Goal: Check status: Check status

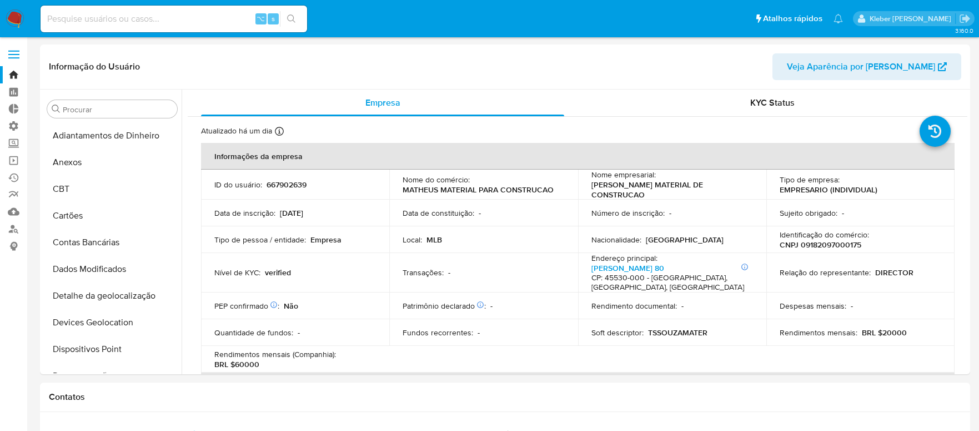
select select "10"
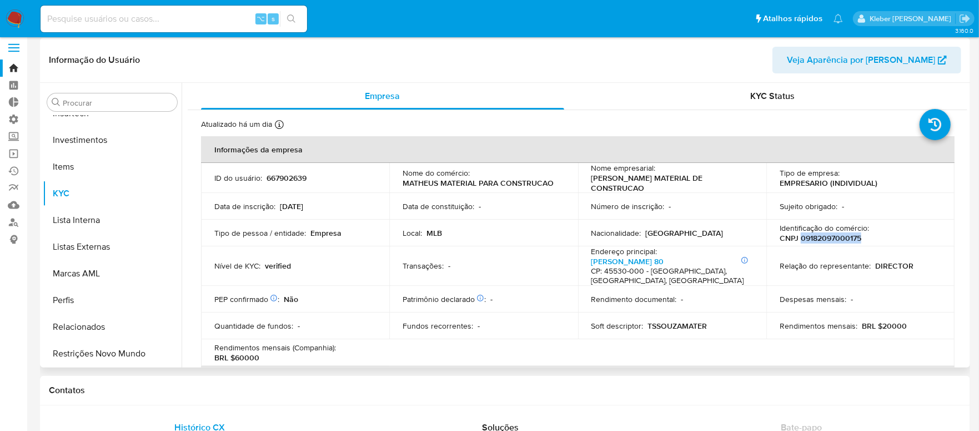
scroll to position [11, 0]
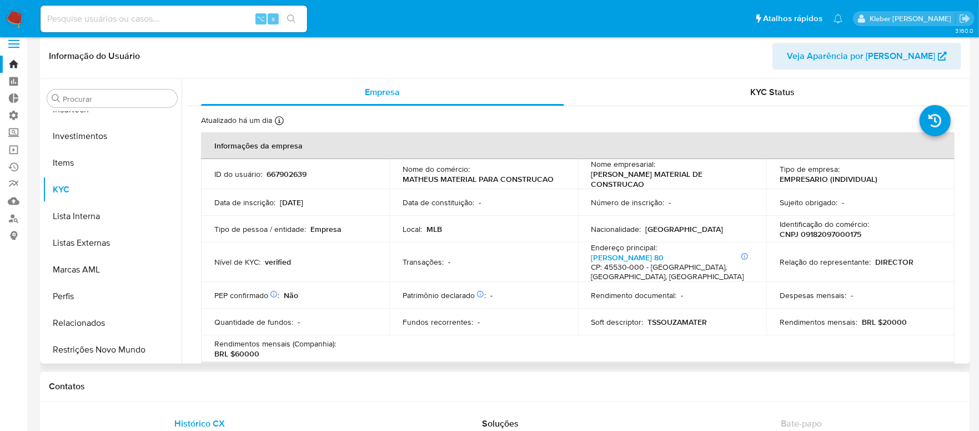
click at [332, 308] on td "Quantidade de fundos : -" at bounding box center [295, 321] width 188 height 27
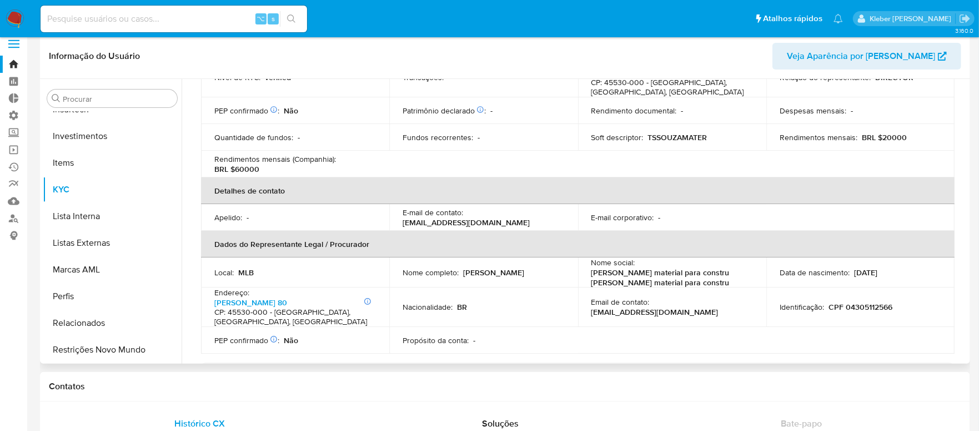
scroll to position [186, 0]
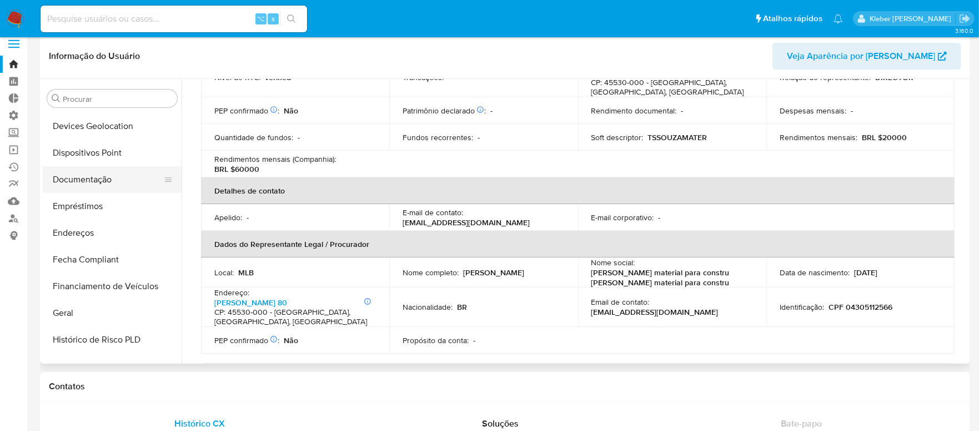
click at [99, 181] on button "Documentação" at bounding box center [108, 179] width 130 height 27
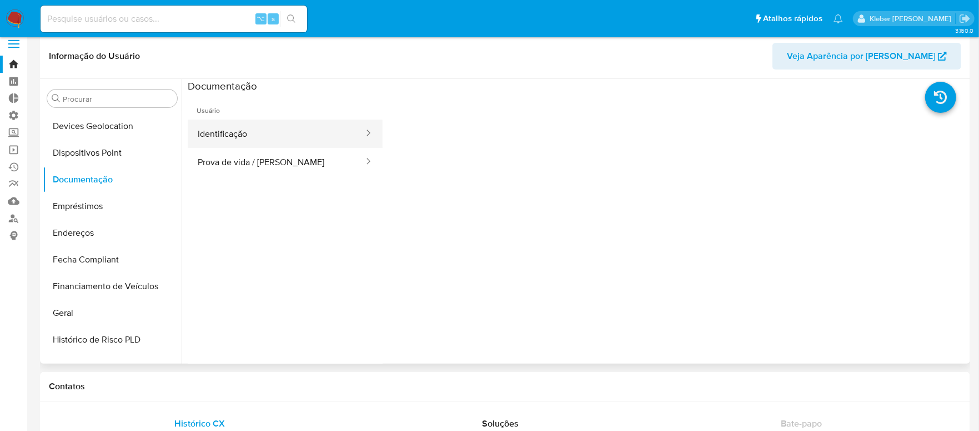
click at [293, 135] on button "Identificação" at bounding box center [276, 133] width 177 height 28
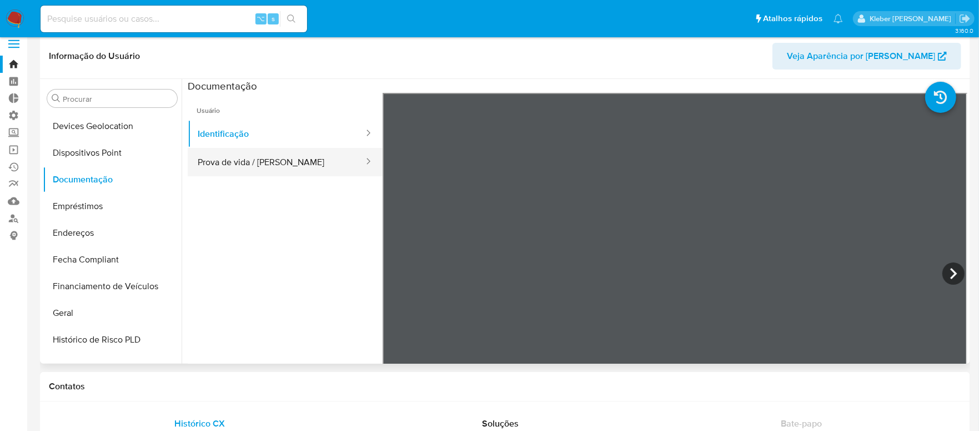
click at [264, 169] on button "Prova de vida / [PERSON_NAME]" at bounding box center [276, 162] width 177 height 28
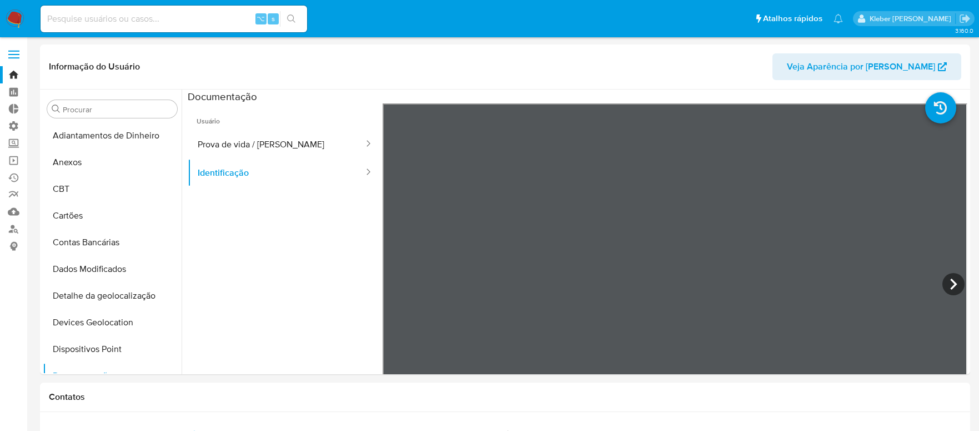
select select "10"
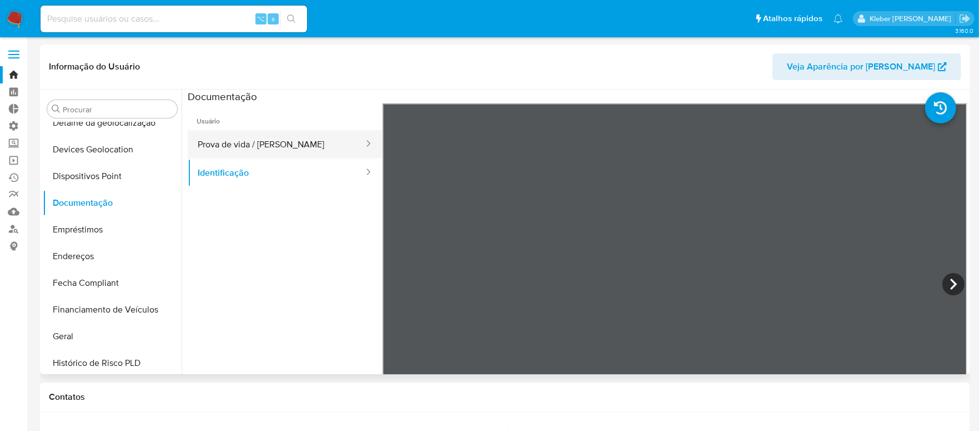
click at [287, 144] on button "Prova de vida / [PERSON_NAME]" at bounding box center [276, 144] width 177 height 28
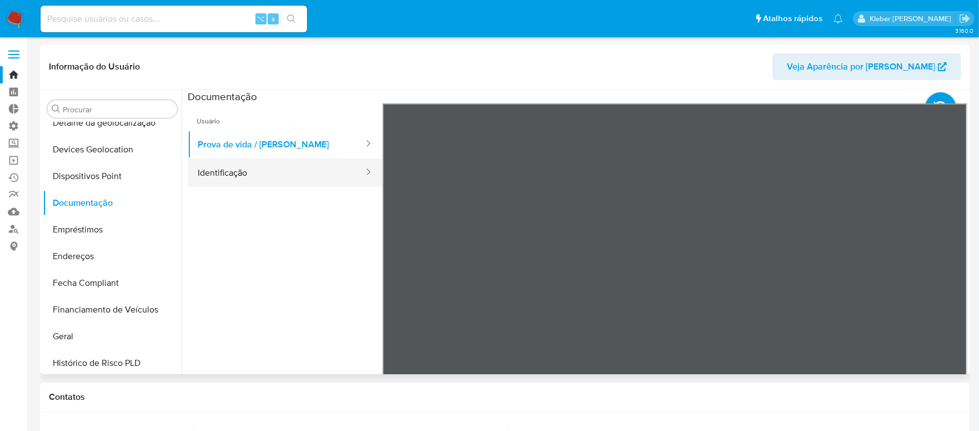
click at [274, 167] on button "Identificação" at bounding box center [276, 172] width 177 height 28
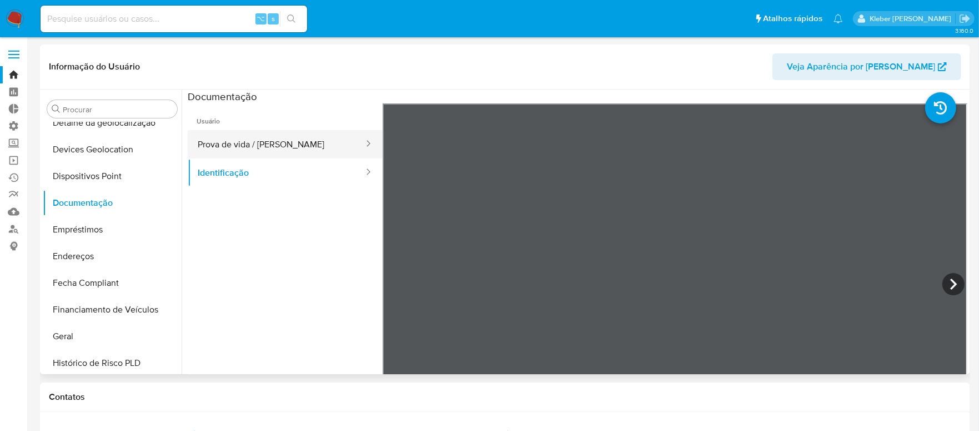
click at [278, 144] on button "Prova de vida / [PERSON_NAME]" at bounding box center [276, 144] width 177 height 28
